Goal: Task Accomplishment & Management: Manage account settings

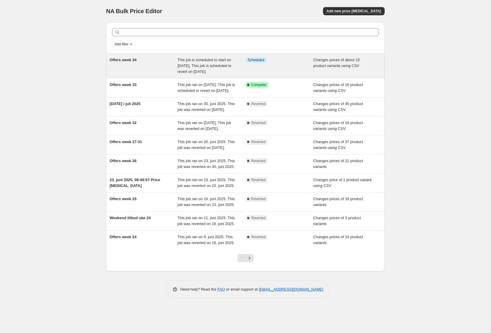
click at [212, 69] on div "This job is scheduled to start on [DATE]. This job is scheduled to revert on [D…" at bounding box center [211, 66] width 68 height 18
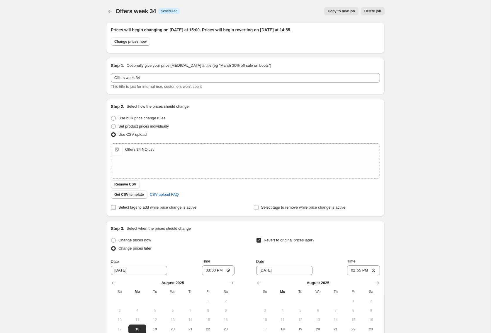
click at [113, 209] on input "Select tags to add while price change is active" at bounding box center [113, 207] width 5 height 5
checkbox input "true"
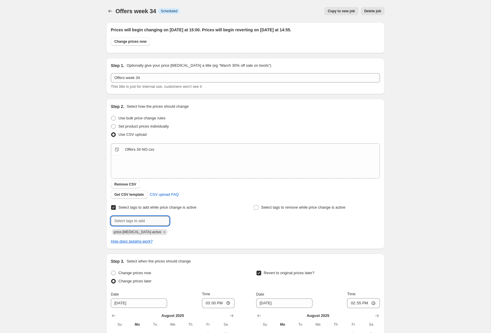
click at [136, 224] on input "text" at bounding box center [140, 220] width 59 height 9
type input "campaign_weekly"
click at [186, 222] on span "campaign_wee..." at bounding box center [196, 220] width 28 height 4
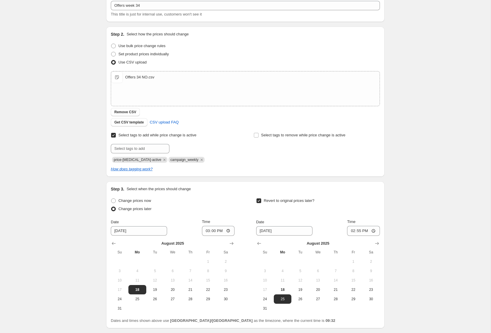
scroll to position [116, 0]
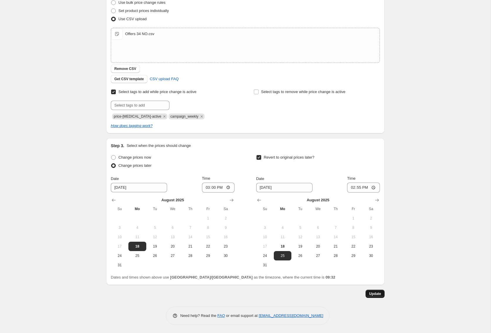
click at [377, 292] on span "Update" at bounding box center [375, 294] width 12 height 5
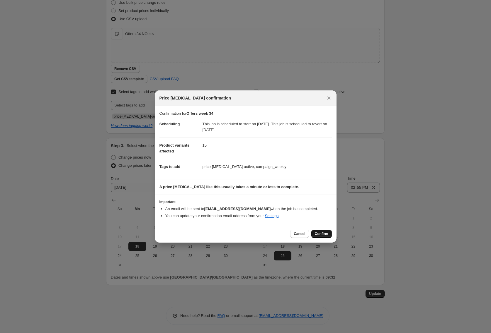
click at [323, 234] on span "Confirm" at bounding box center [321, 234] width 13 height 5
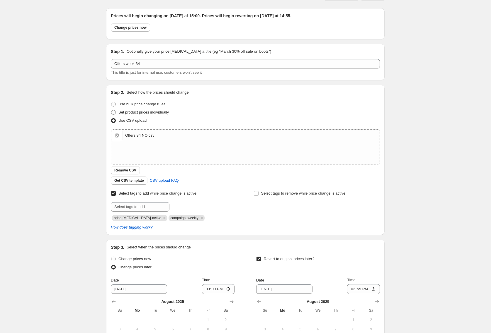
scroll to position [0, 0]
